Goal: Find contact information: Find contact information

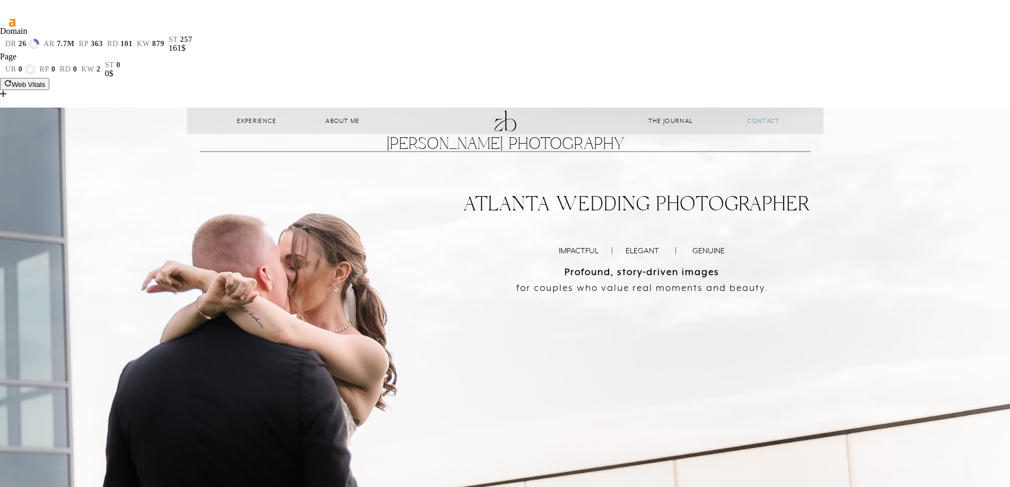
click at [764, 117] on b "CONTACT" at bounding box center [763, 120] width 32 height 7
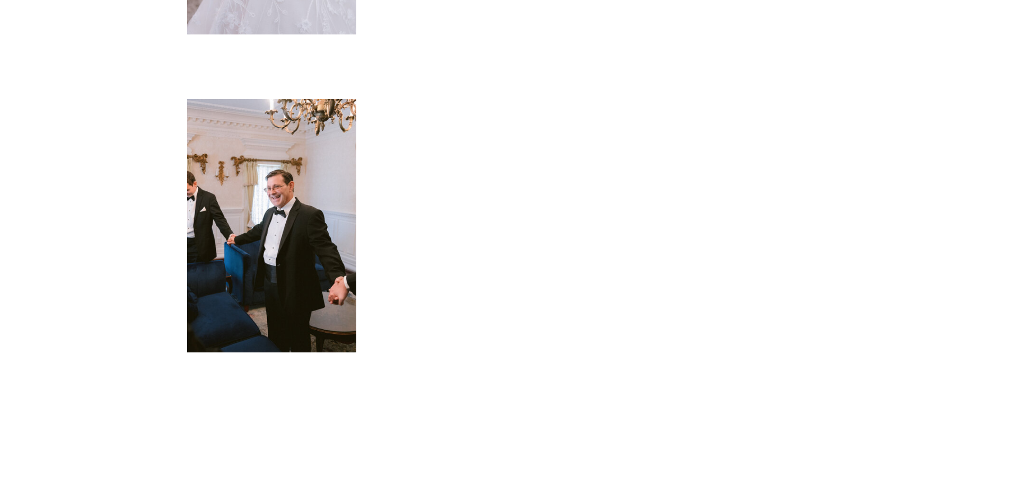
scroll to position [1007, 0]
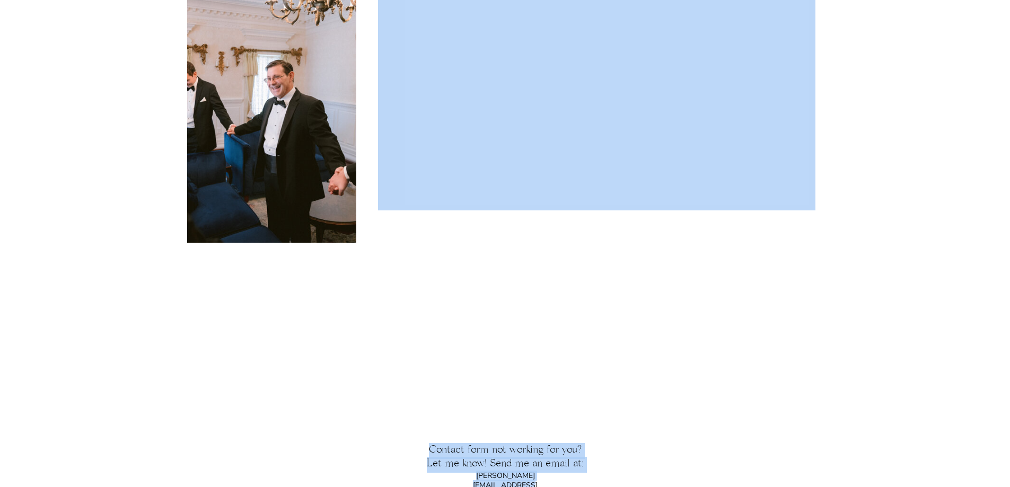
drag, startPoint x: 441, startPoint y: 389, endPoint x: 549, endPoint y: 386, distance: 108.7
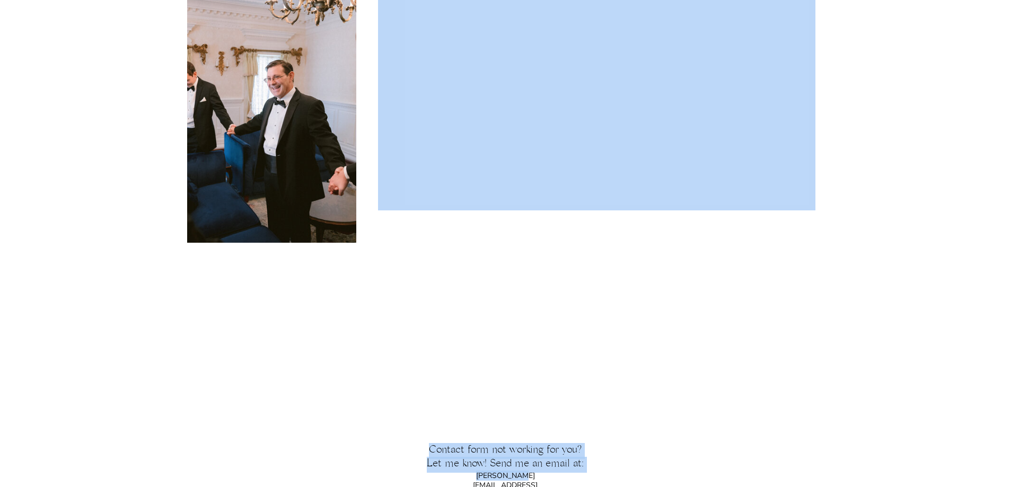
drag, startPoint x: 567, startPoint y: 388, endPoint x: 587, endPoint y: 396, distance: 21.2
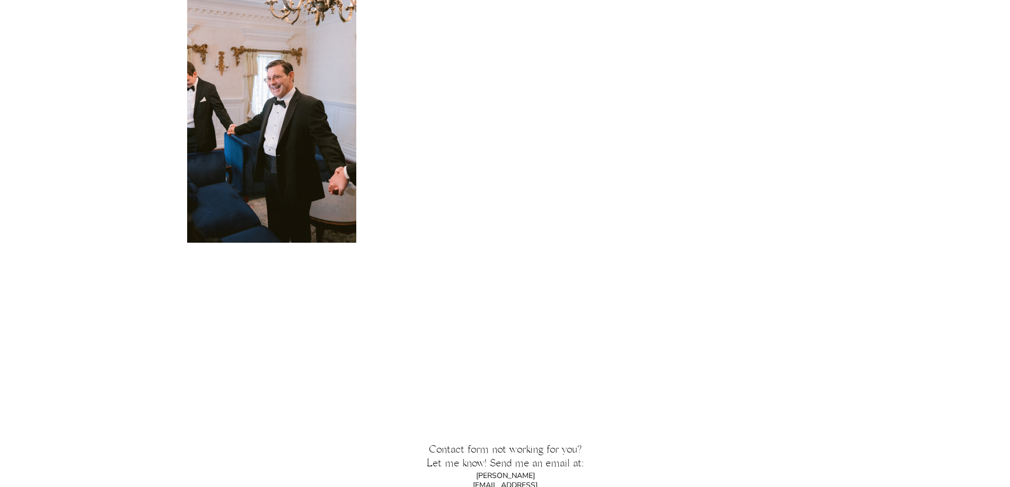
click at [520, 471] on p "zack@zackbradleyphotography.com" at bounding box center [505, 477] width 122 height 12
